Goal: Transaction & Acquisition: Book appointment/travel/reservation

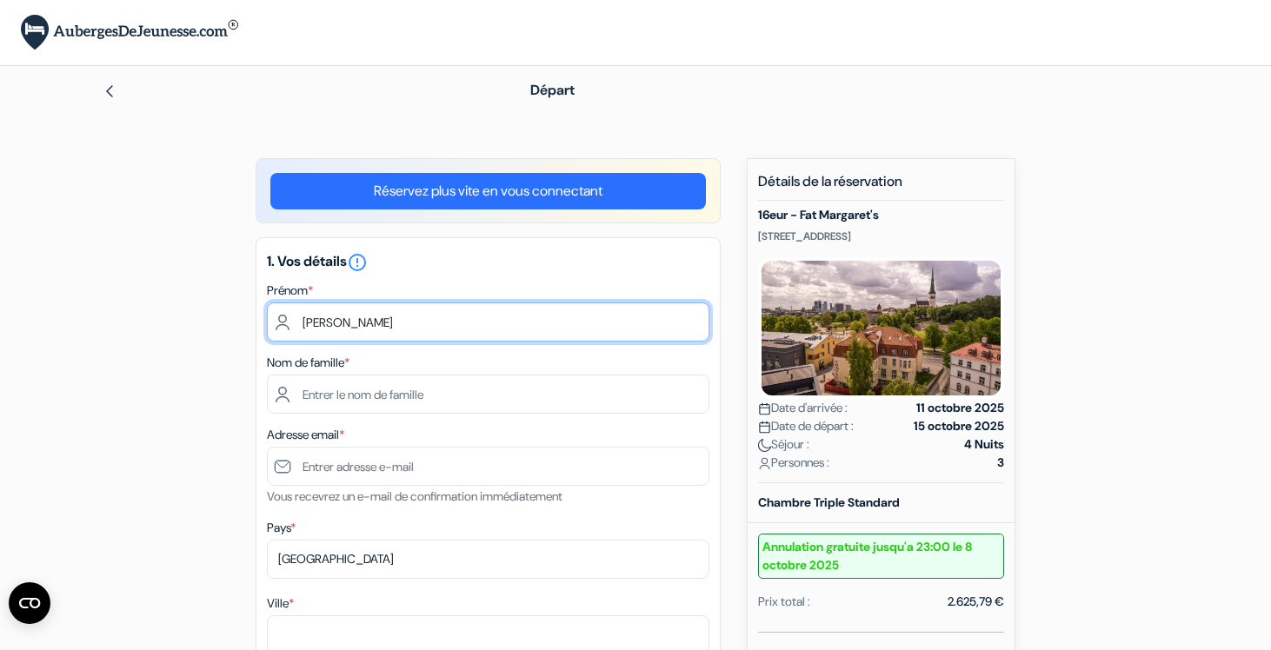
drag, startPoint x: 355, startPoint y: 320, endPoint x: 417, endPoint y: 320, distance: 62.6
click at [417, 320] on input "[PERSON_NAME]" at bounding box center [488, 322] width 442 height 39
type input "Adélaïde"
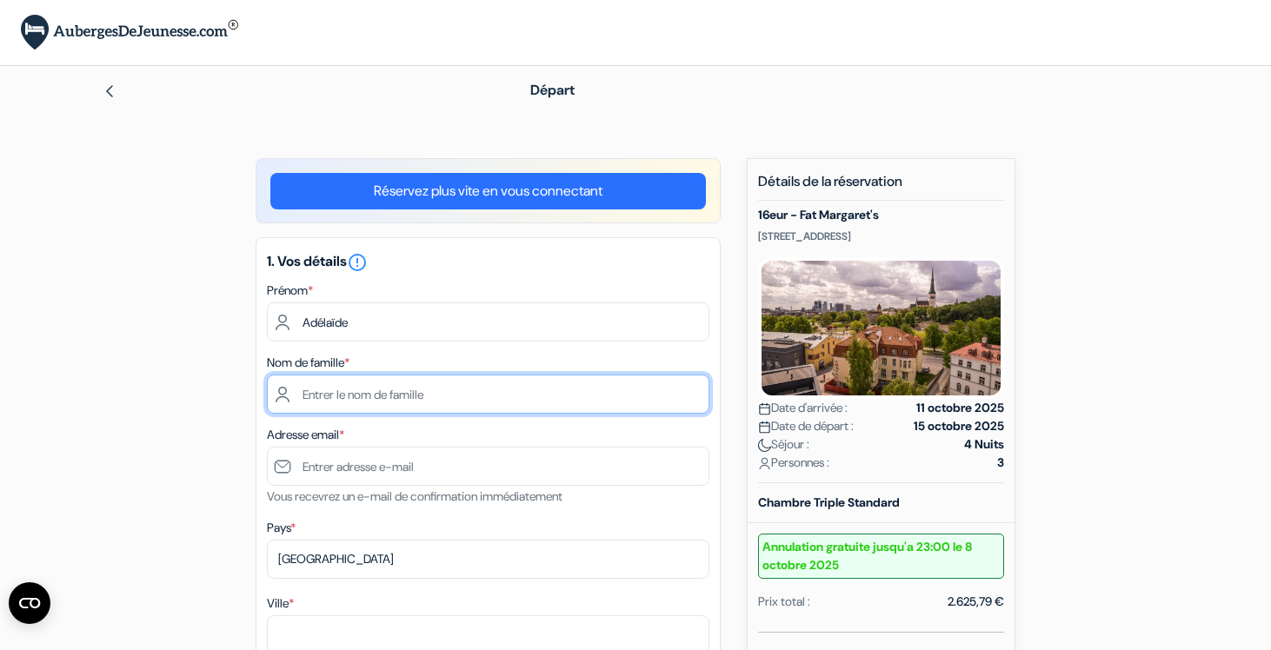
click at [388, 394] on input "text" at bounding box center [488, 394] width 442 height 39
paste input "Baguenier"
type input "[PERSON_NAME]"
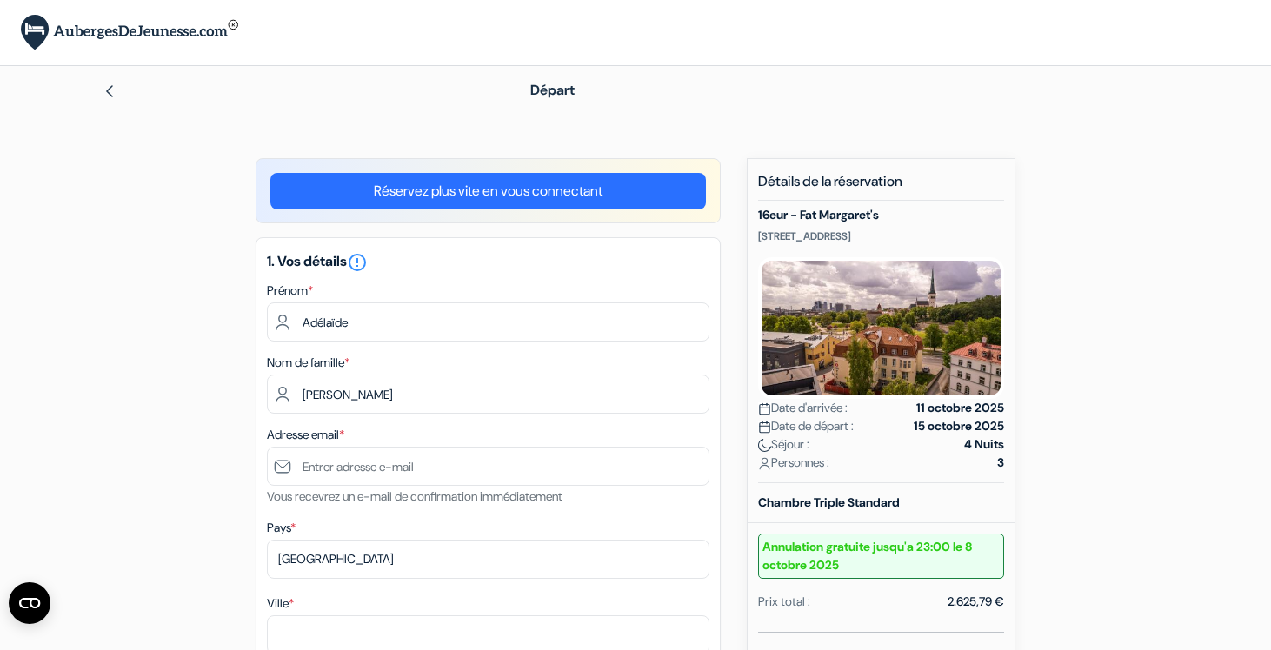
click at [541, 349] on div "1. Vos détails error_outline Prénom * Adélaïde Nom de famille * [PERSON_NAME] A…" at bounding box center [488, 646] width 465 height 818
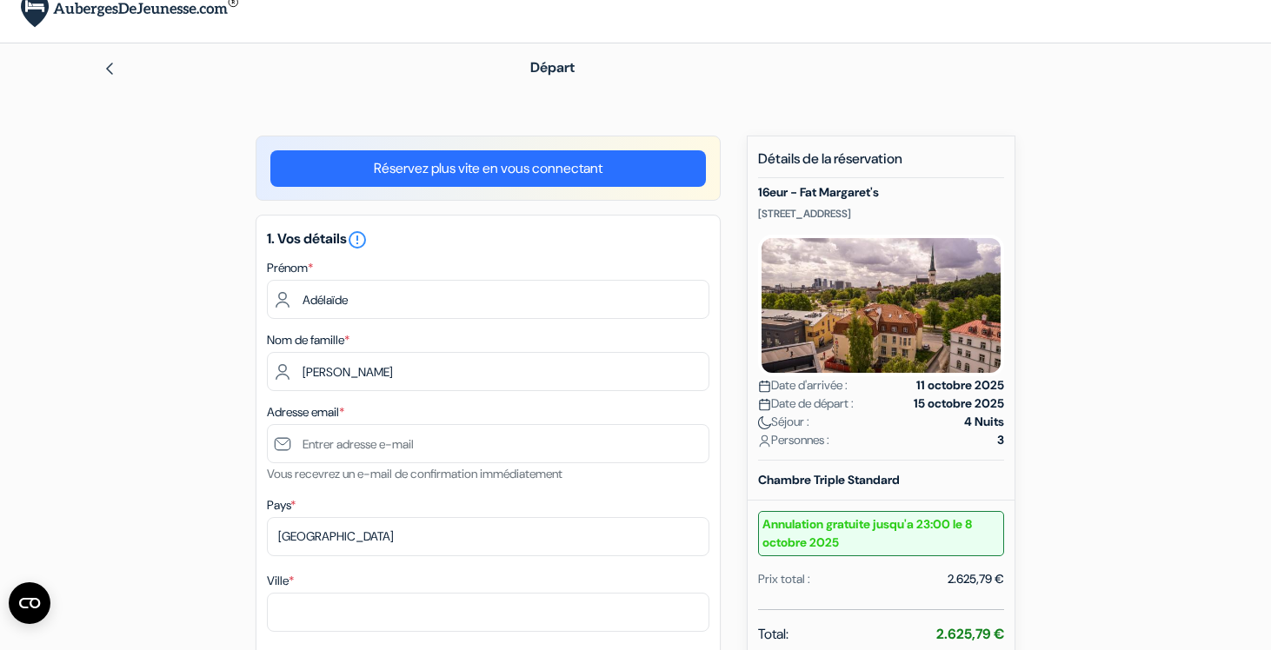
scroll to position [35, 0]
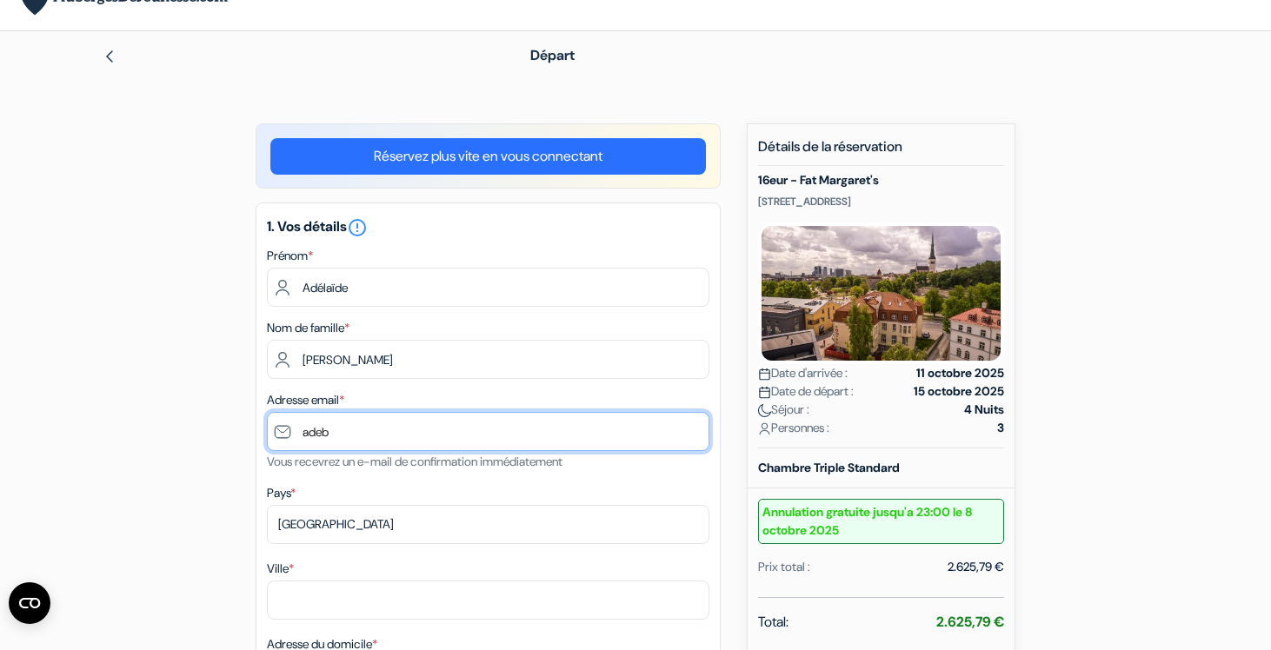
type input "adebd"
type input "[EMAIL_ADDRESS][DOMAIN_NAME]"
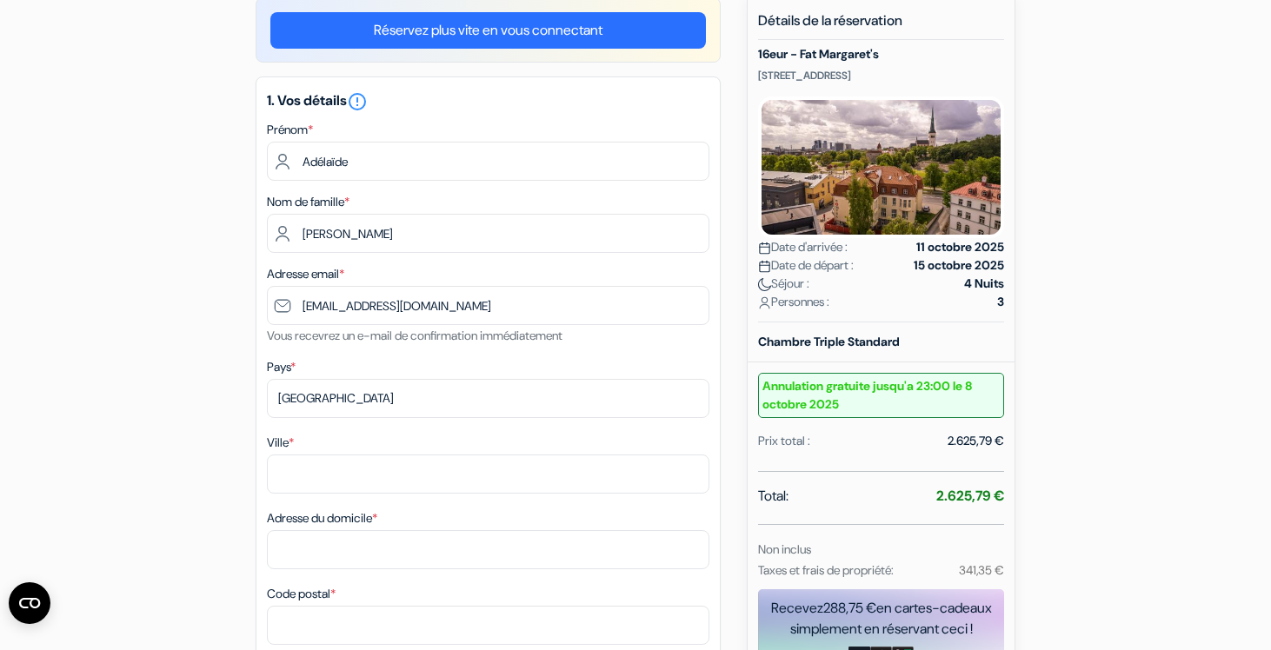
scroll to position [165, 0]
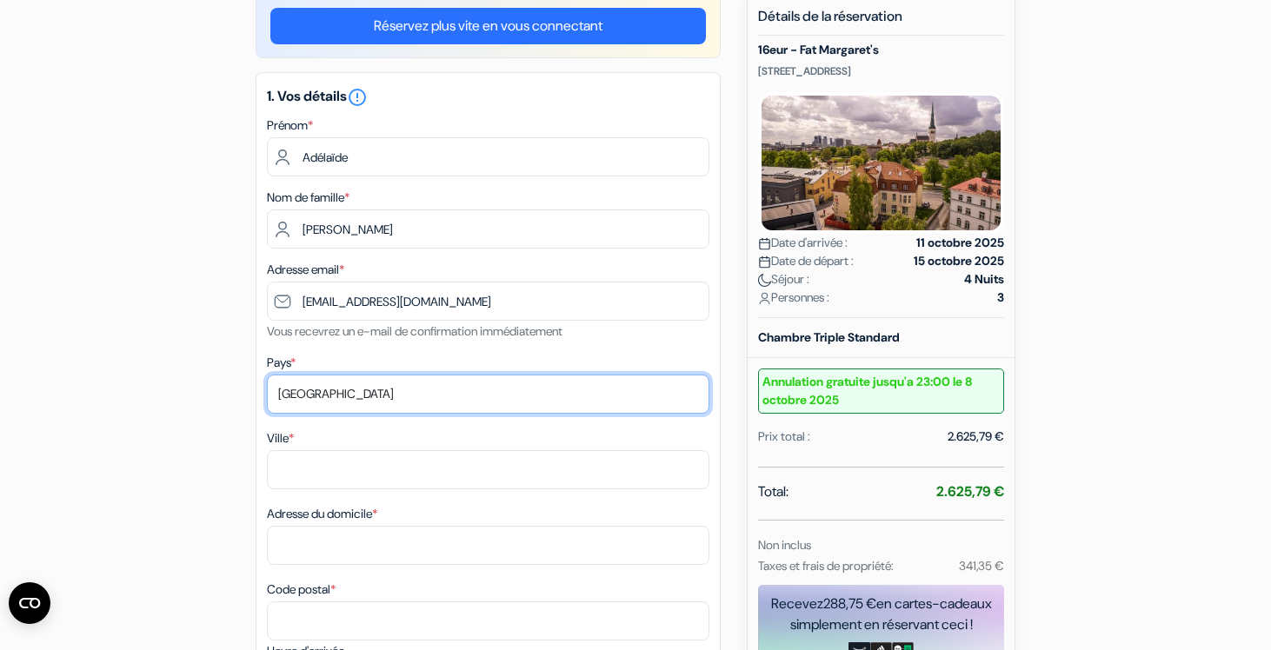
select select "fr"
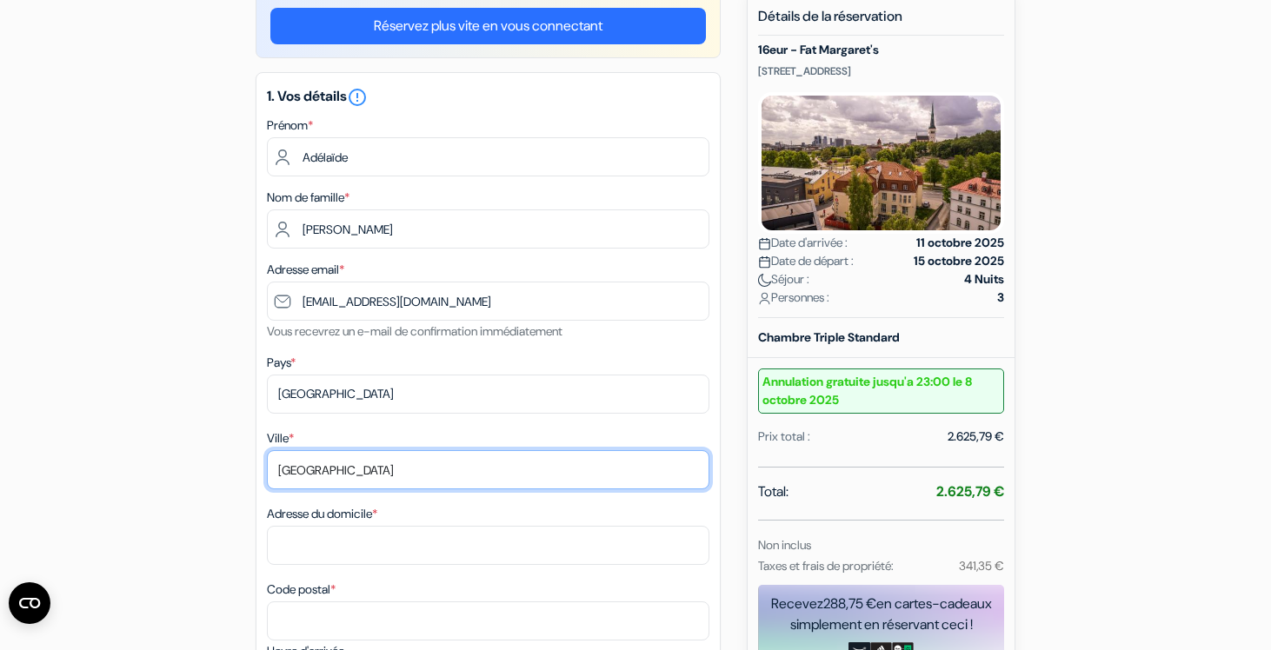
type input "[GEOGRAPHIC_DATA]"
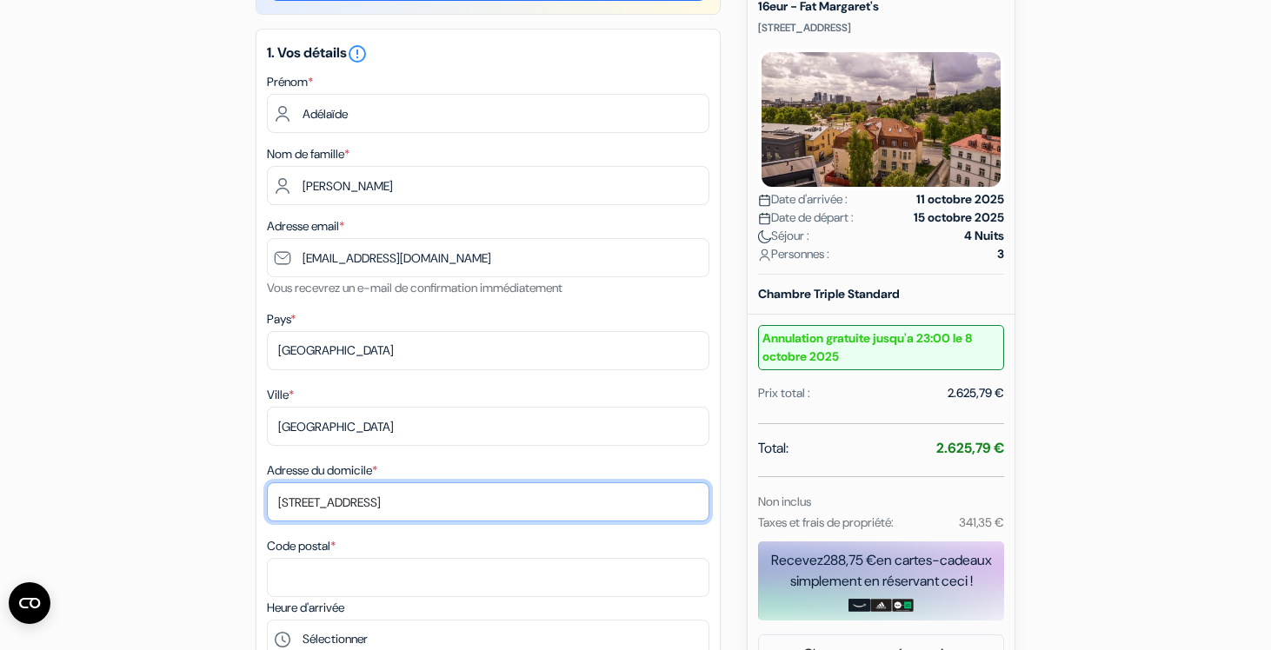
scroll to position [256, 0]
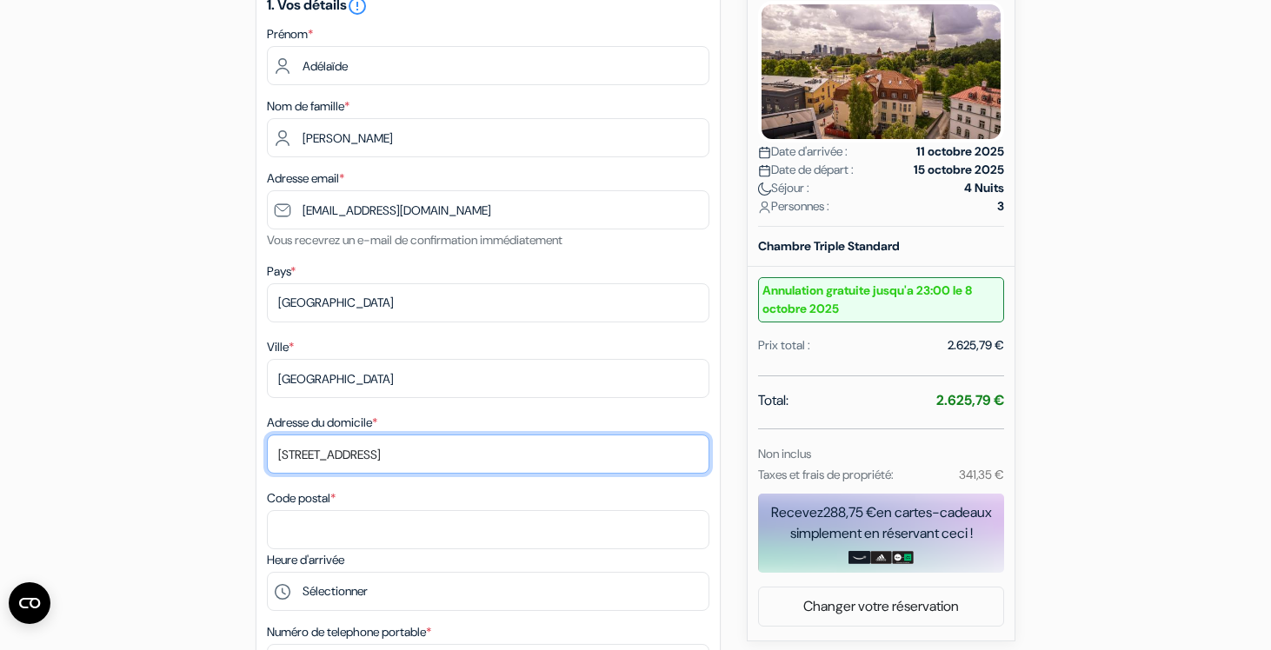
type input "[STREET_ADDRESS]"
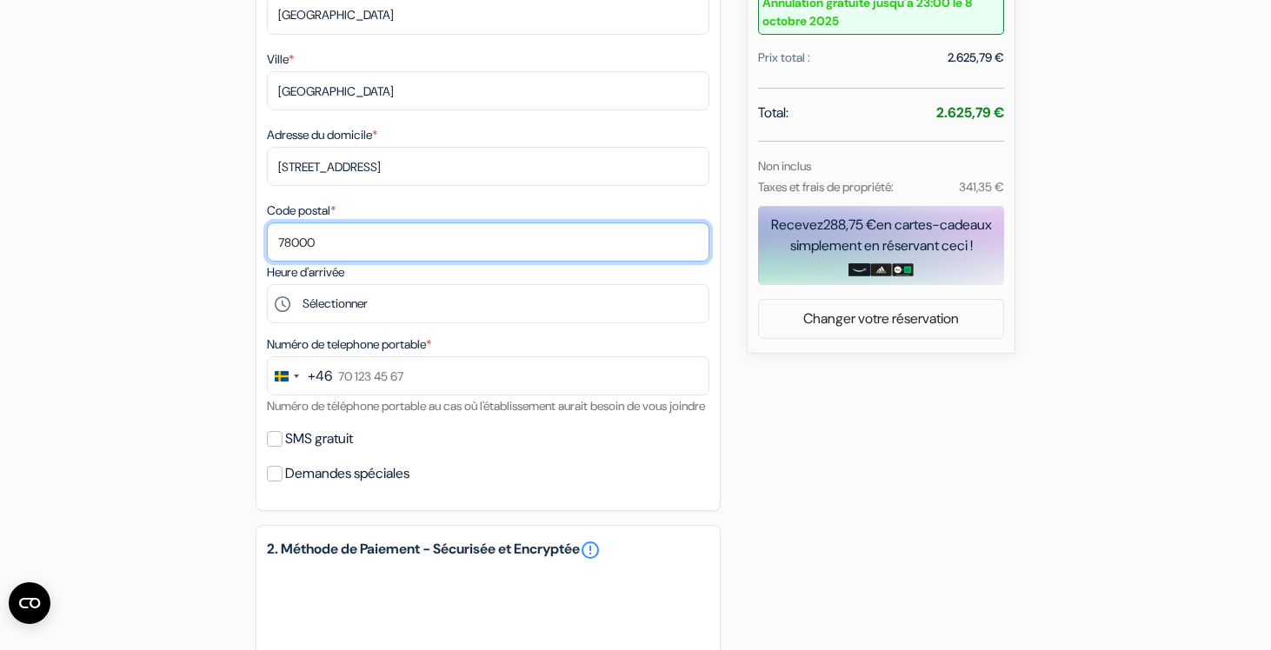
scroll to position [582, 0]
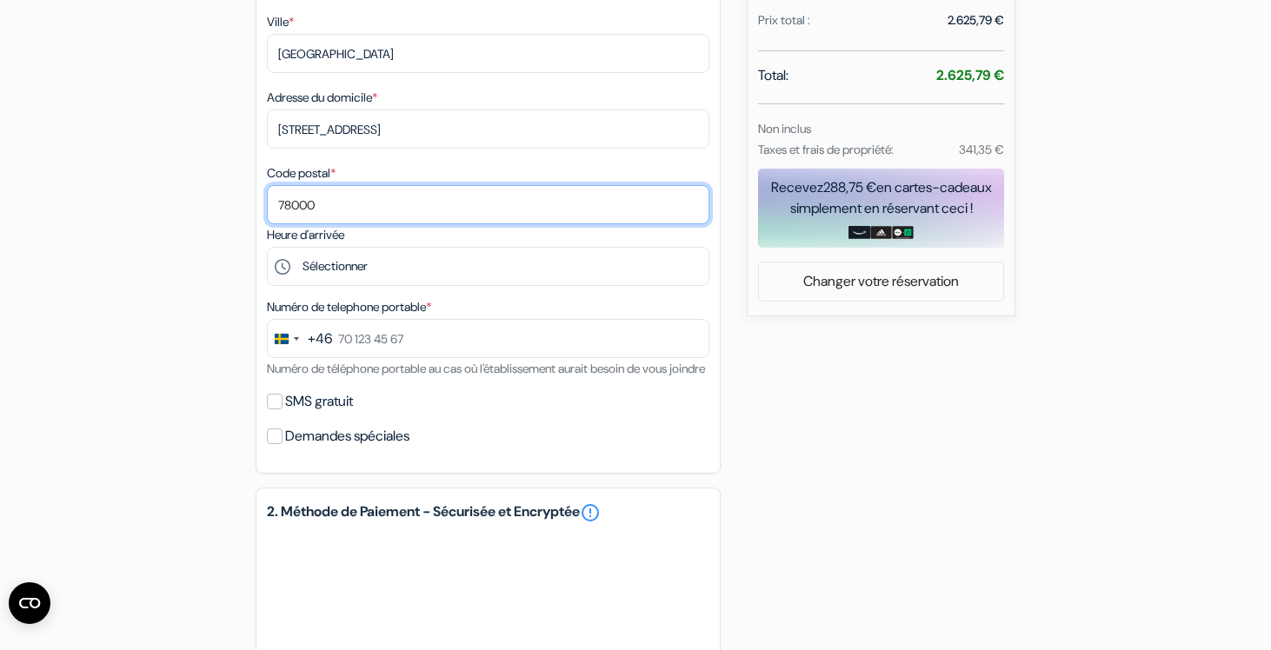
type input "78000"
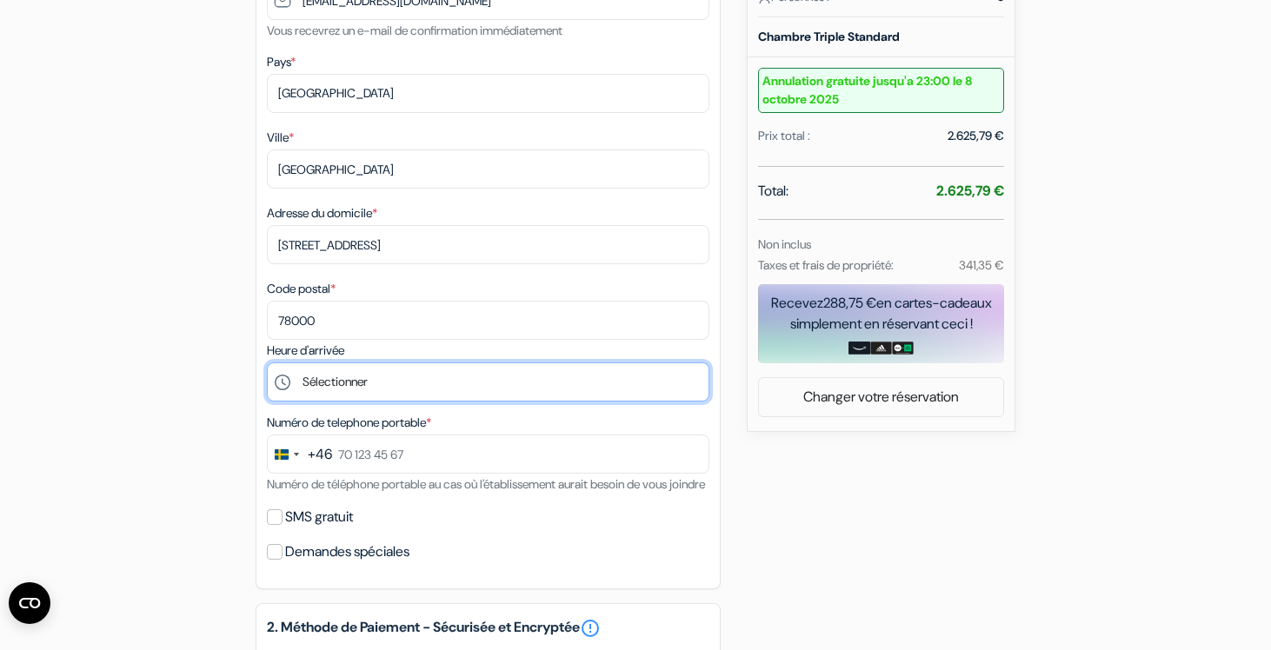
scroll to position [489, 0]
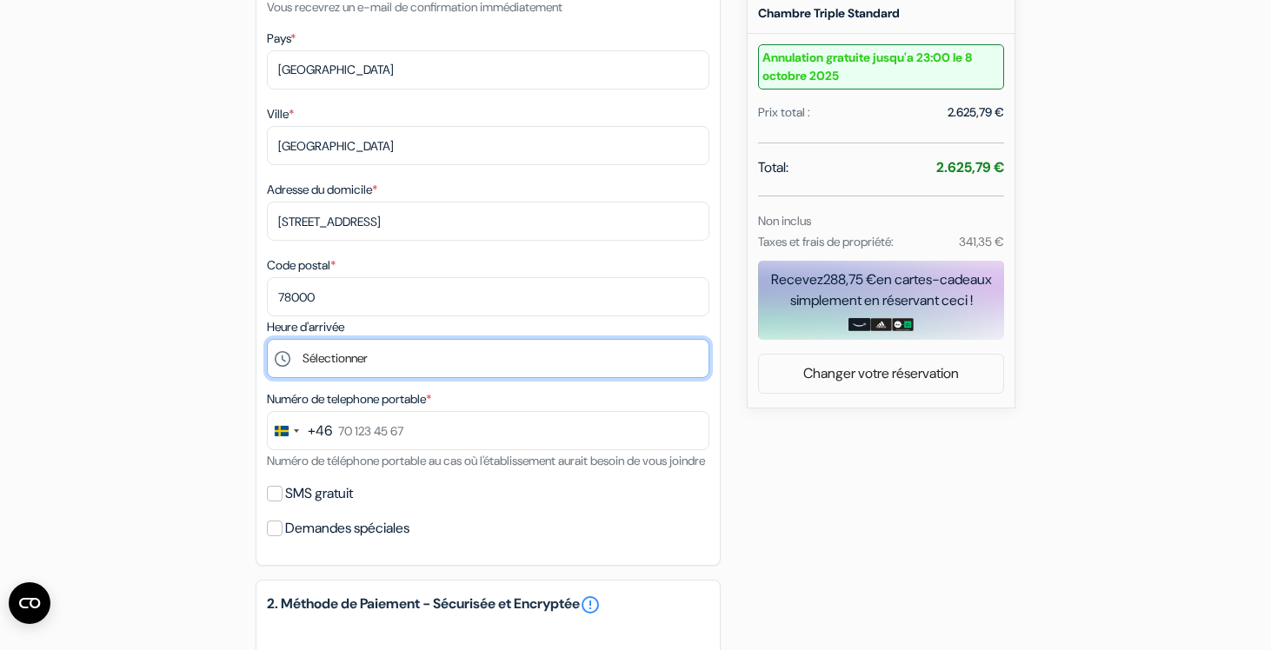
select select "17"
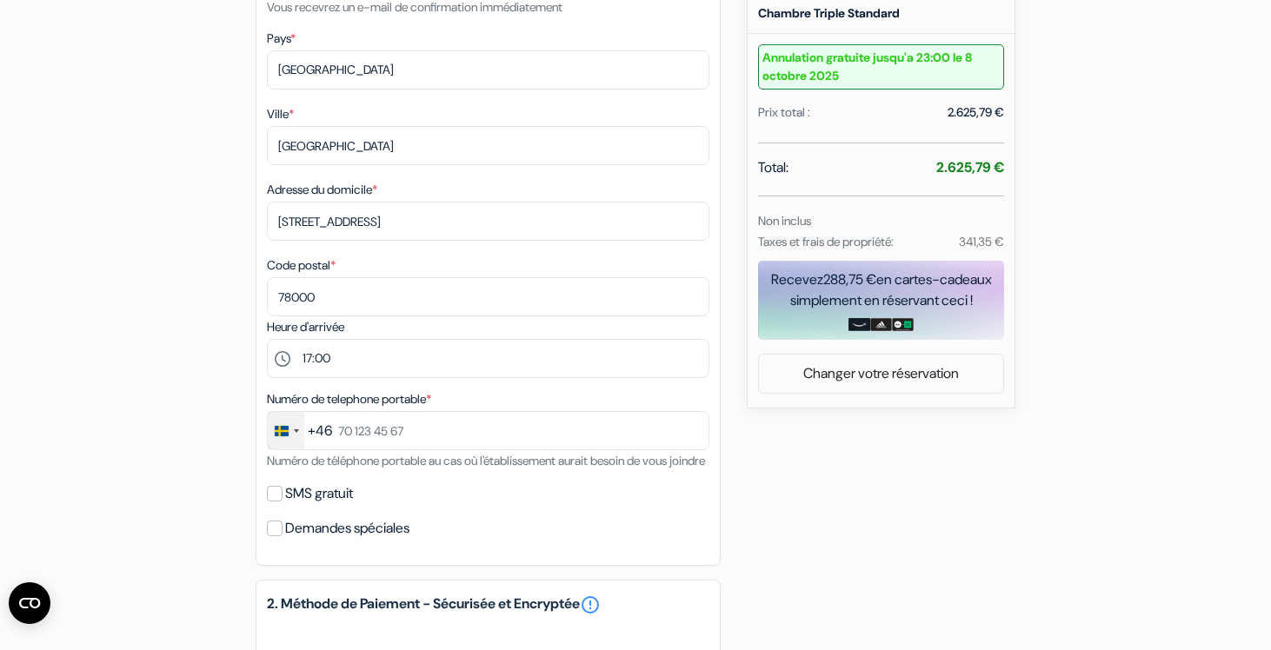
click at [298, 427] on div "Change country, selected Sweden (+46)" at bounding box center [286, 430] width 37 height 37
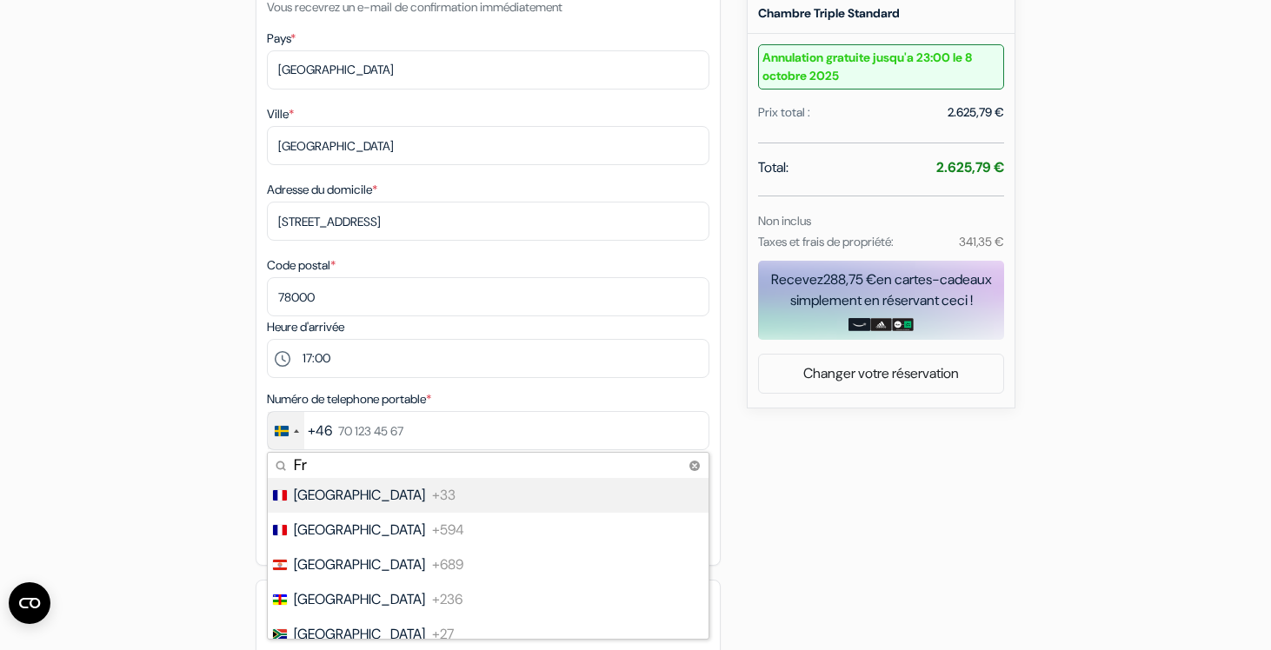
type input "Fr"
click at [329, 498] on span "[GEOGRAPHIC_DATA]" at bounding box center [359, 495] width 131 height 21
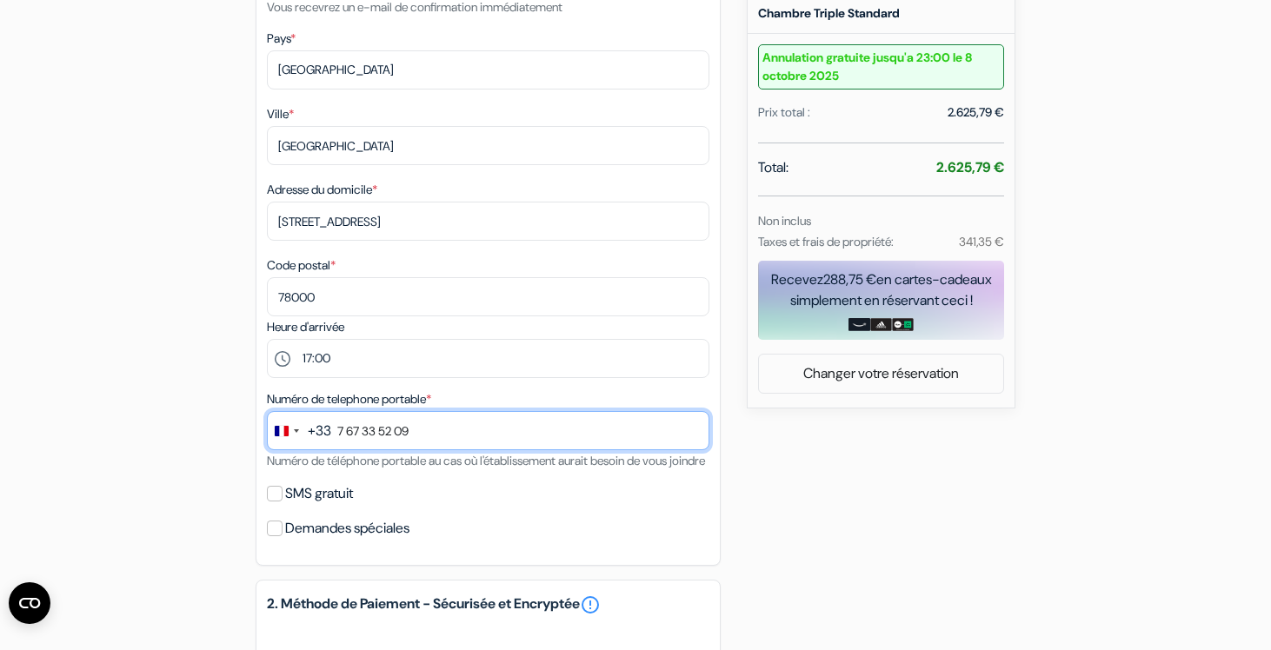
type input "7 67 33 52 09"
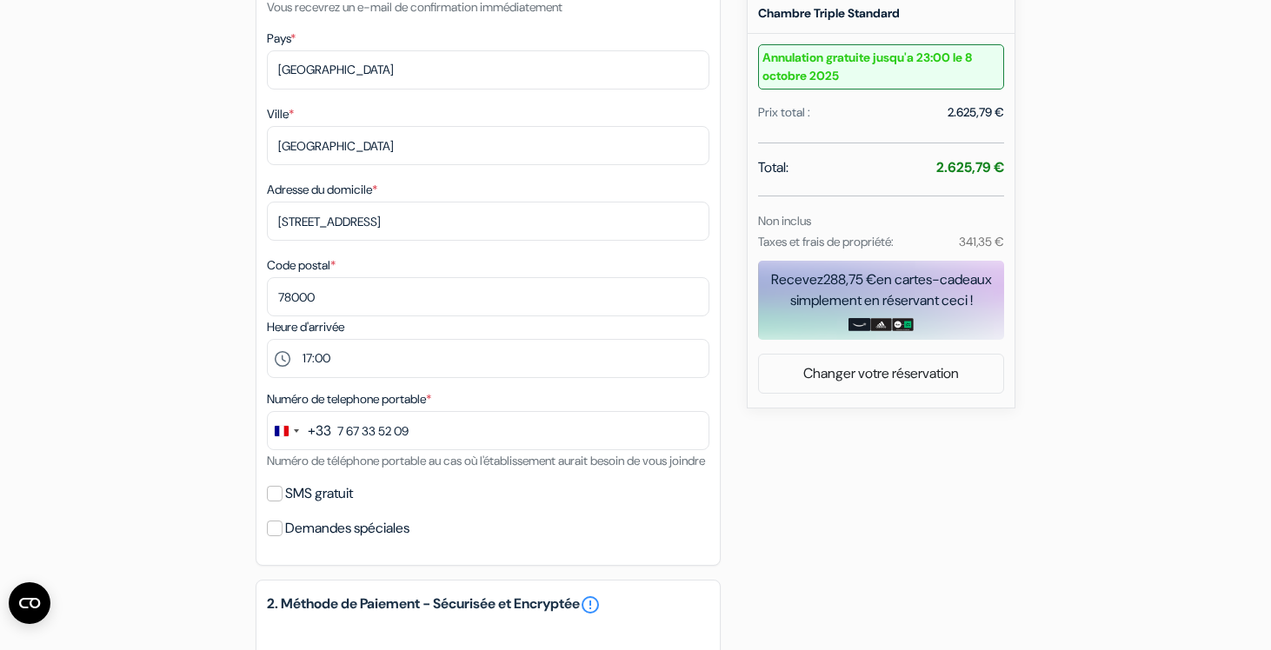
click at [439, 506] on div "SMS gratuit" at bounding box center [488, 494] width 442 height 24
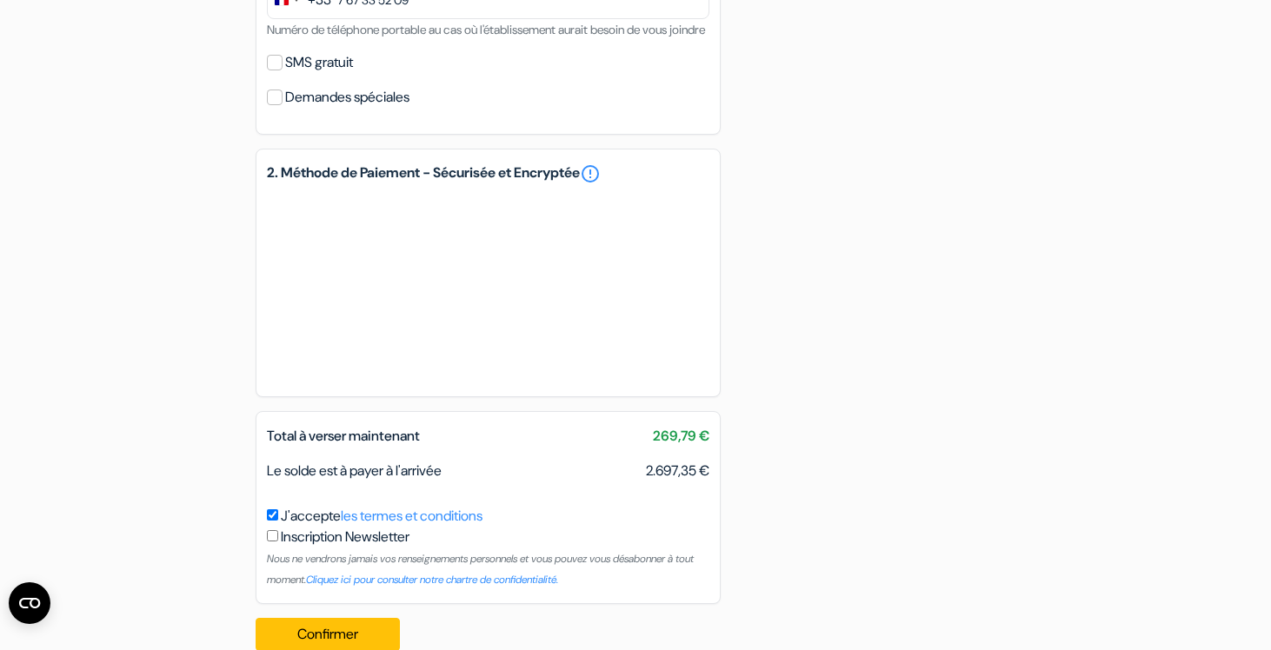
scroll to position [922, 0]
drag, startPoint x: 647, startPoint y: 451, endPoint x: 677, endPoint y: 453, distance: 30.5
click at [677, 445] on div "Total à [PERSON_NAME] maintenant 269,79 €" at bounding box center [487, 434] width 463 height 21
drag, startPoint x: 643, startPoint y: 487, endPoint x: 697, endPoint y: 487, distance: 53.9
click at [697, 480] on span "2.697,35 €" at bounding box center [677, 469] width 63 height 21
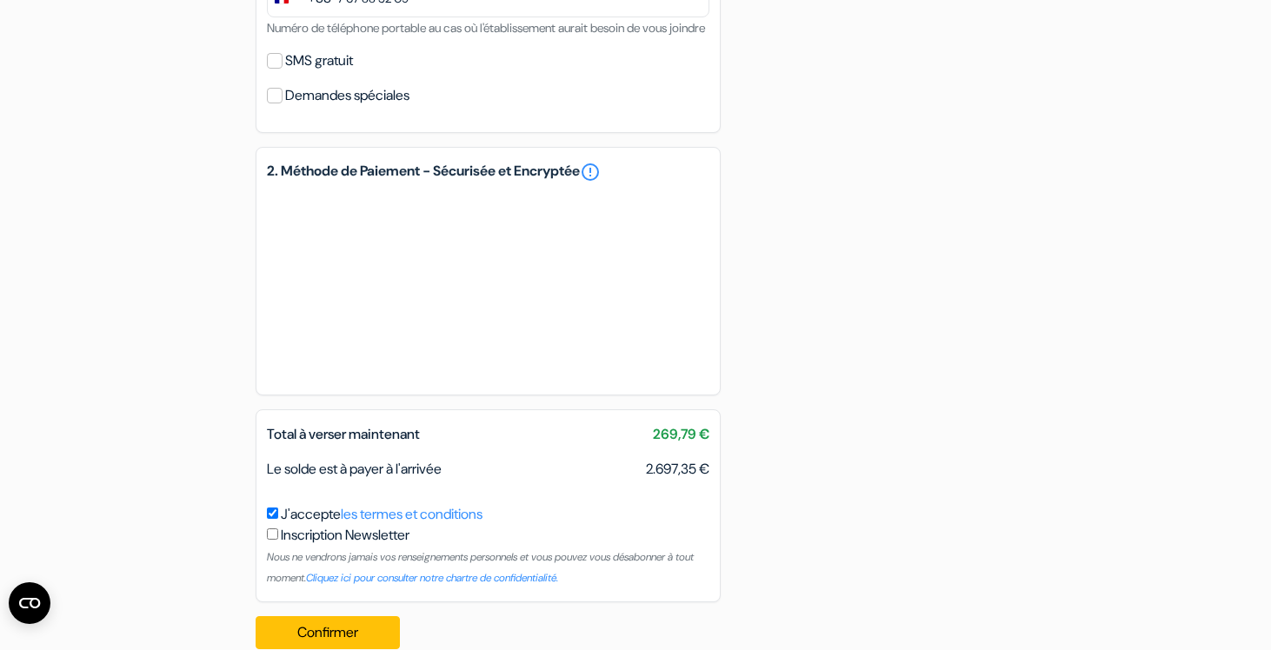
drag, startPoint x: 666, startPoint y: 451, endPoint x: 677, endPoint y: 451, distance: 11.3
click at [677, 445] on span "269,79 €" at bounding box center [681, 434] width 57 height 21
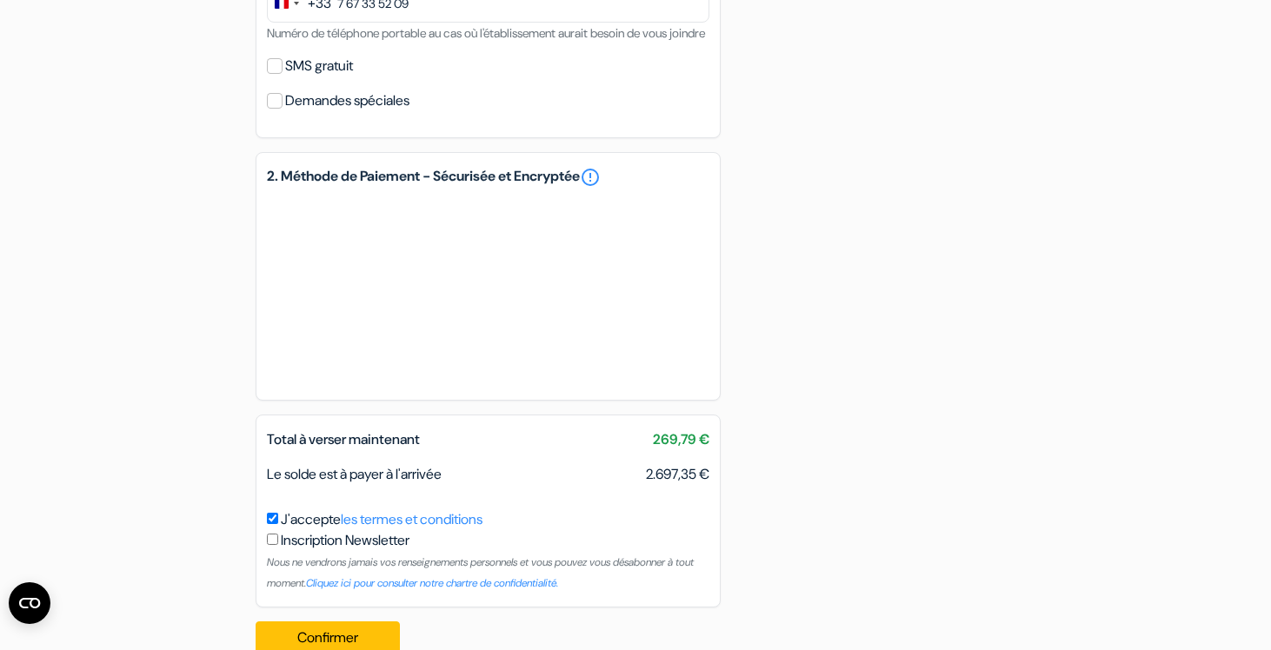
scroll to position [974, 0]
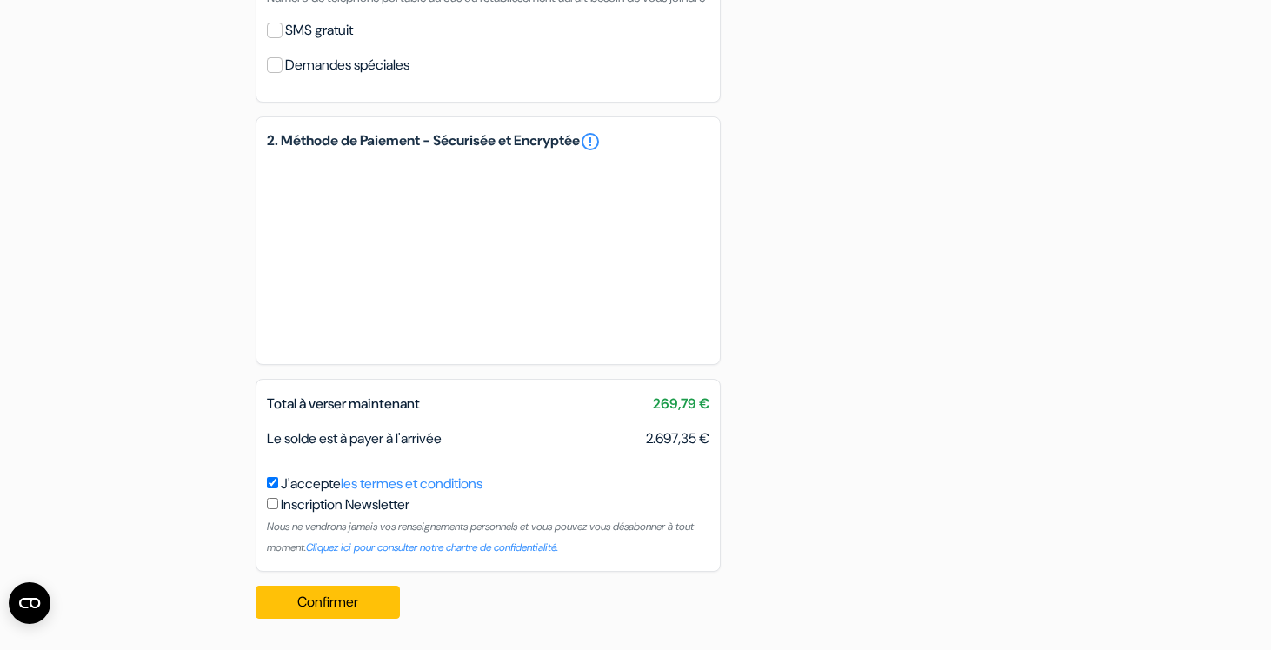
click at [650, 441] on span "2.697,35 €" at bounding box center [677, 439] width 63 height 21
drag, startPoint x: 636, startPoint y: 438, endPoint x: 695, endPoint y: 437, distance: 59.1
click at [695, 438] on div "Le solde est à payer à l'arrivée 2.697,35 €" at bounding box center [487, 439] width 463 height 21
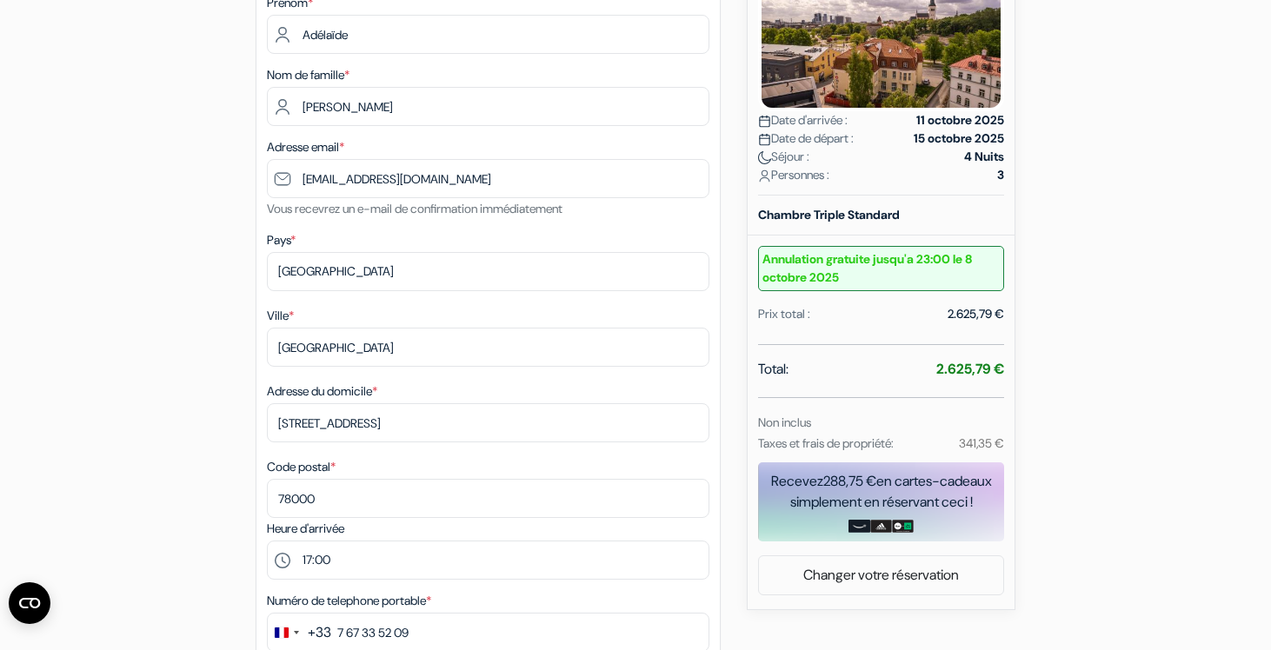
scroll to position [296, 0]
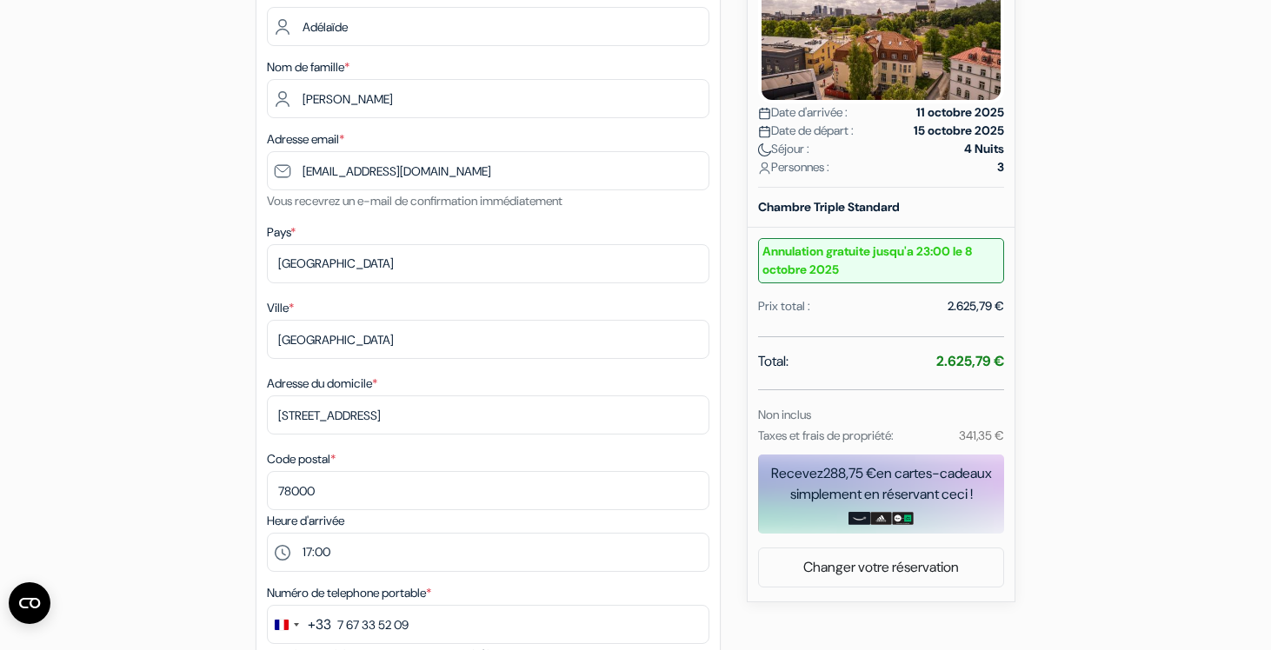
drag, startPoint x: 938, startPoint y: 358, endPoint x: 997, endPoint y: 359, distance: 59.1
click at [997, 359] on strong "2.625,79 €" at bounding box center [970, 361] width 68 height 18
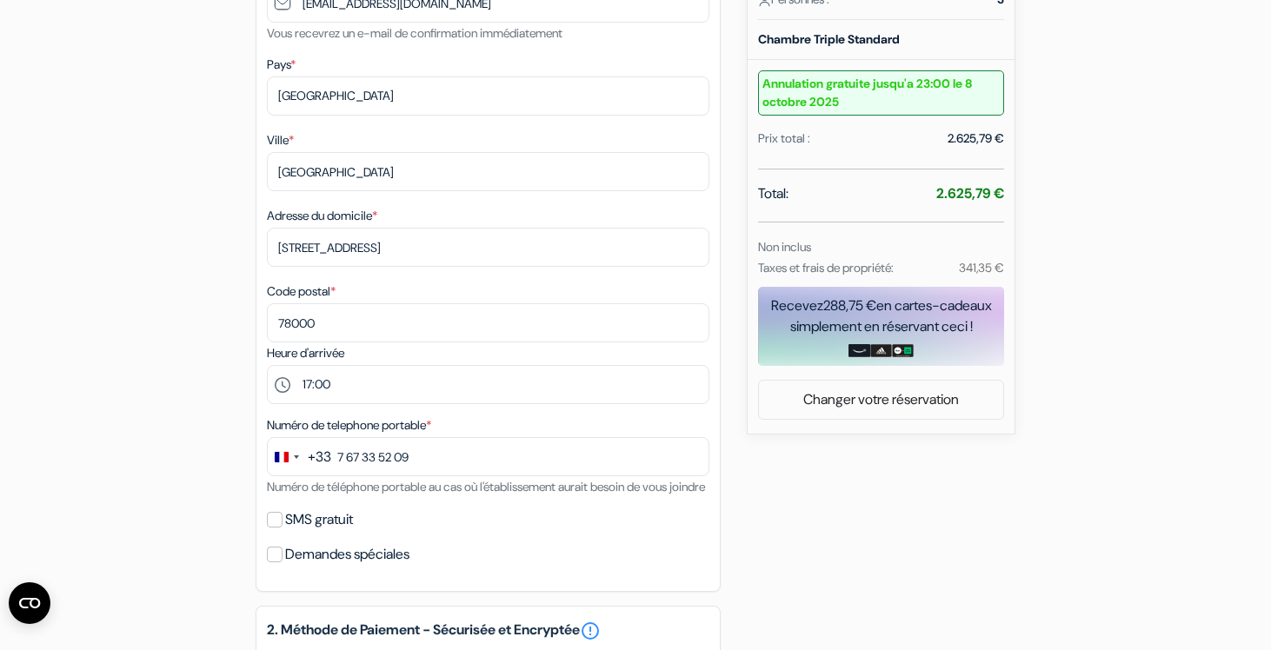
scroll to position [438, 0]
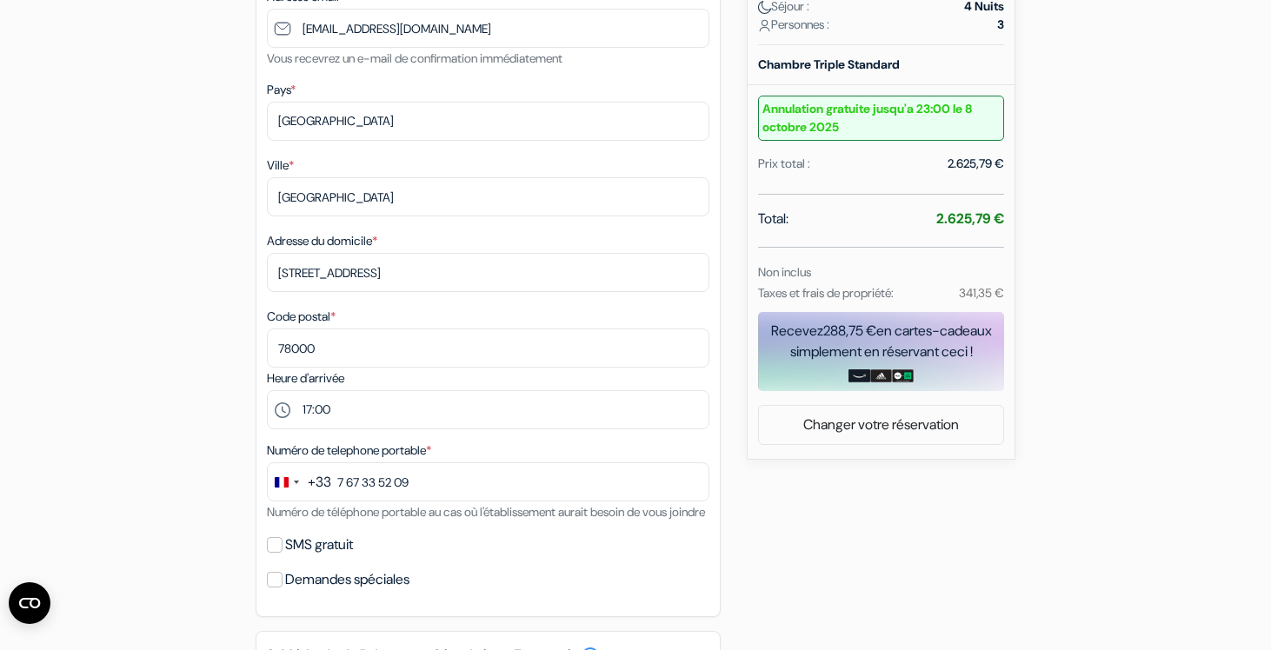
drag, startPoint x: 952, startPoint y: 289, endPoint x: 1000, endPoint y: 286, distance: 47.9
click at [1000, 287] on div "341,35 €" at bounding box center [970, 293] width 89 height 21
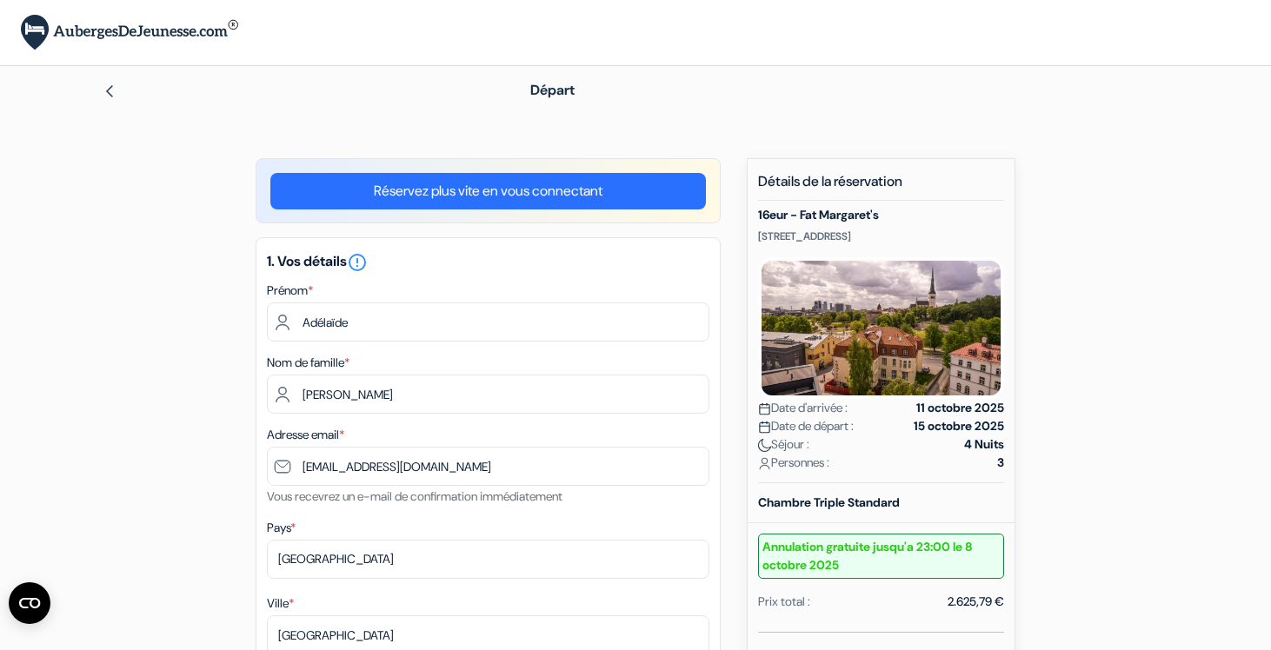
scroll to position [0, 0]
